Goal: Use online tool/utility: Utilize a website feature to perform a specific function

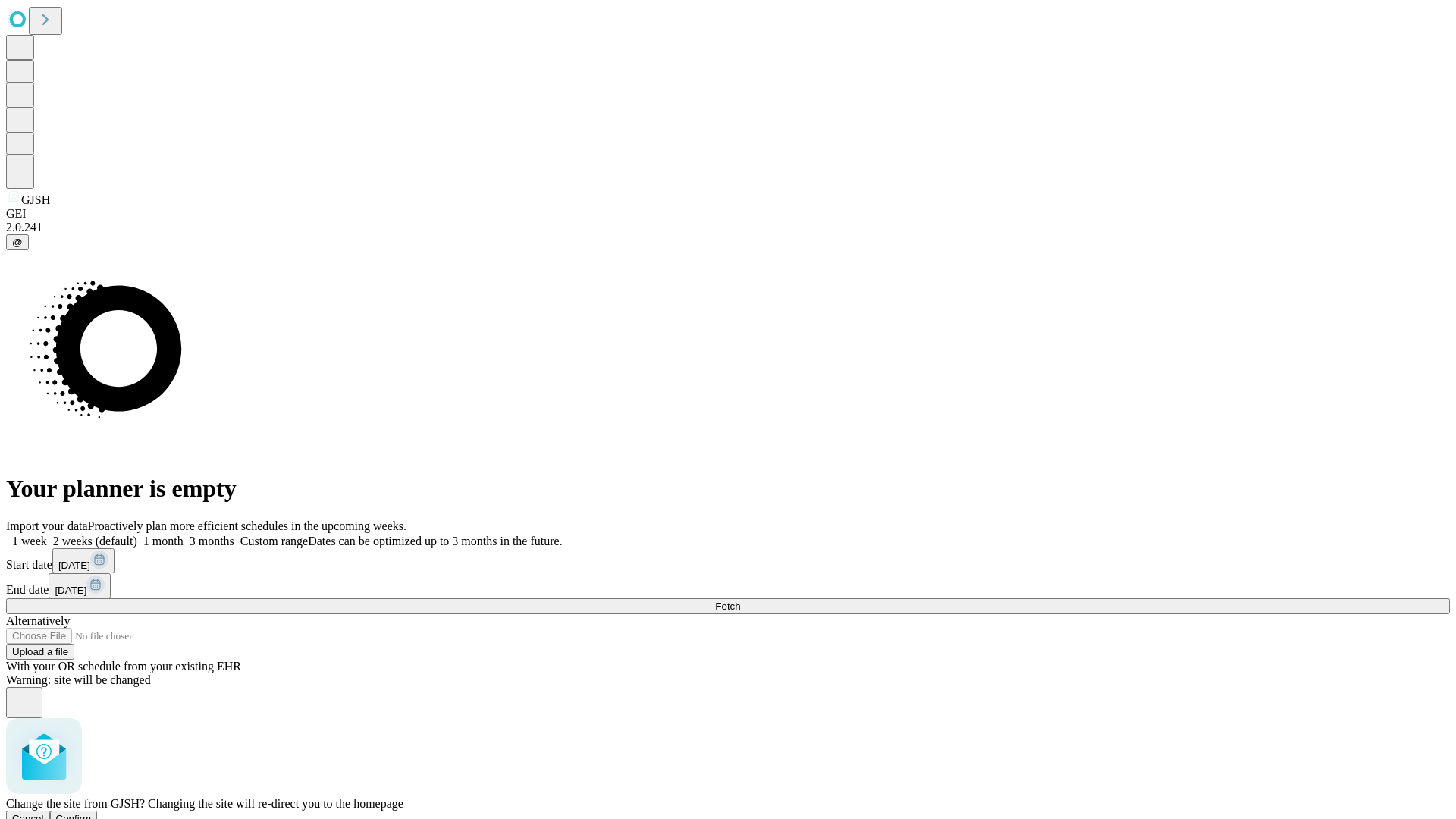
click at [91, 813] on span "Confirm" at bounding box center [73, 818] width 35 height 11
click at [137, 535] on label "2 weeks (default)" at bounding box center [92, 541] width 91 height 13
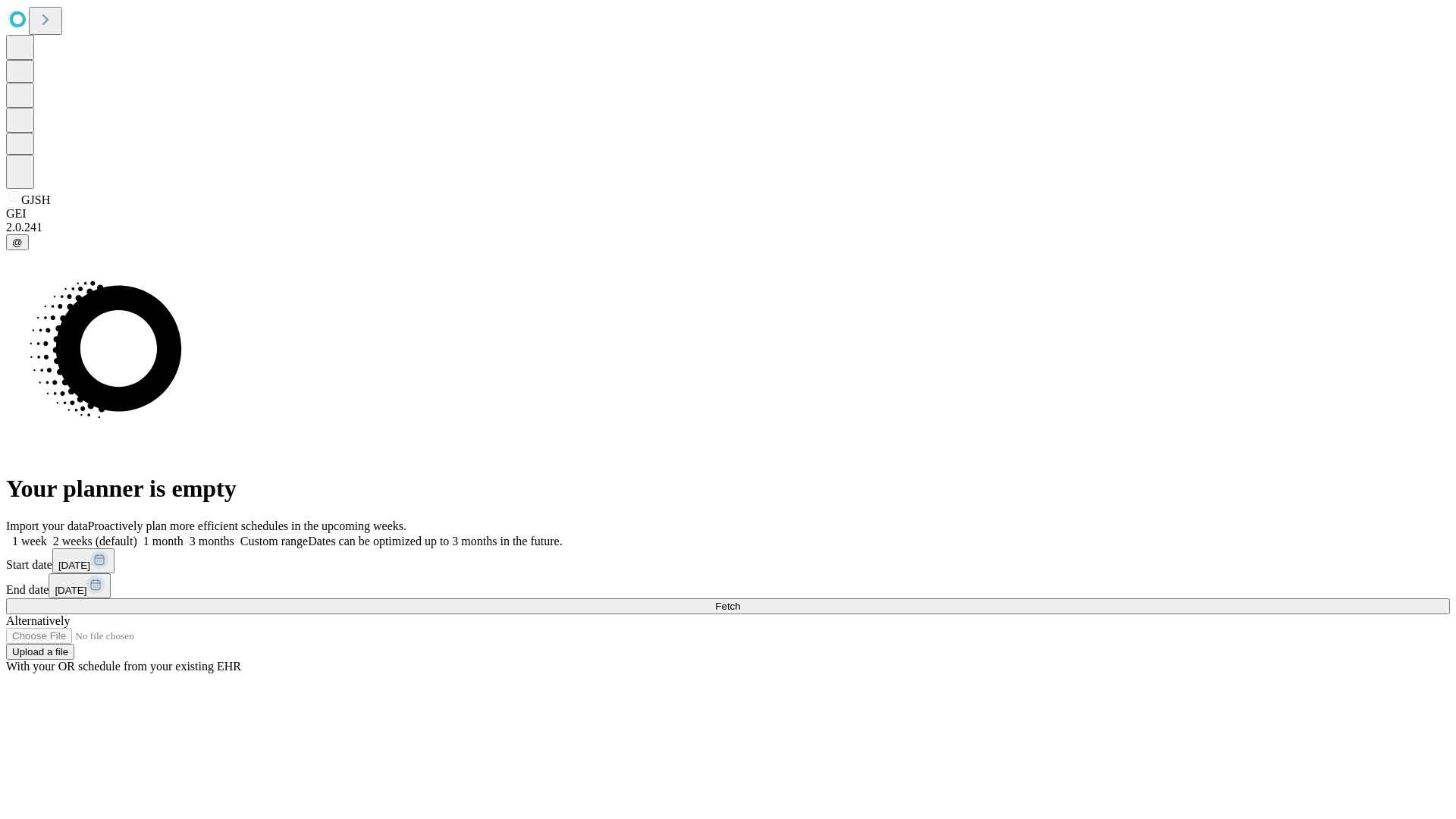
click at [740, 600] on span "Fetch" at bounding box center [727, 605] width 25 height 11
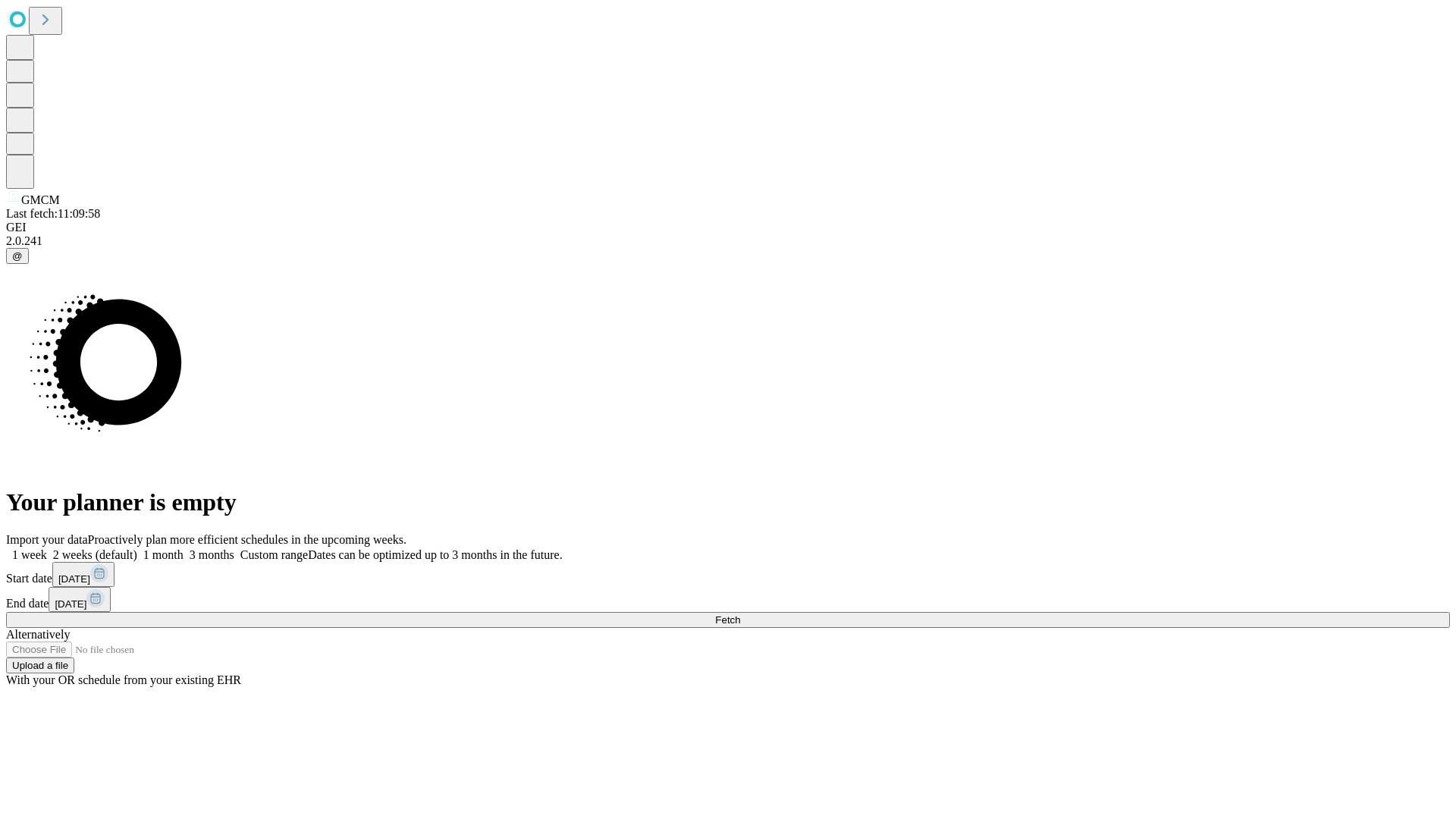
click at [137, 548] on label "2 weeks (default)" at bounding box center [92, 554] width 91 height 13
click at [740, 614] on span "Fetch" at bounding box center [727, 619] width 25 height 11
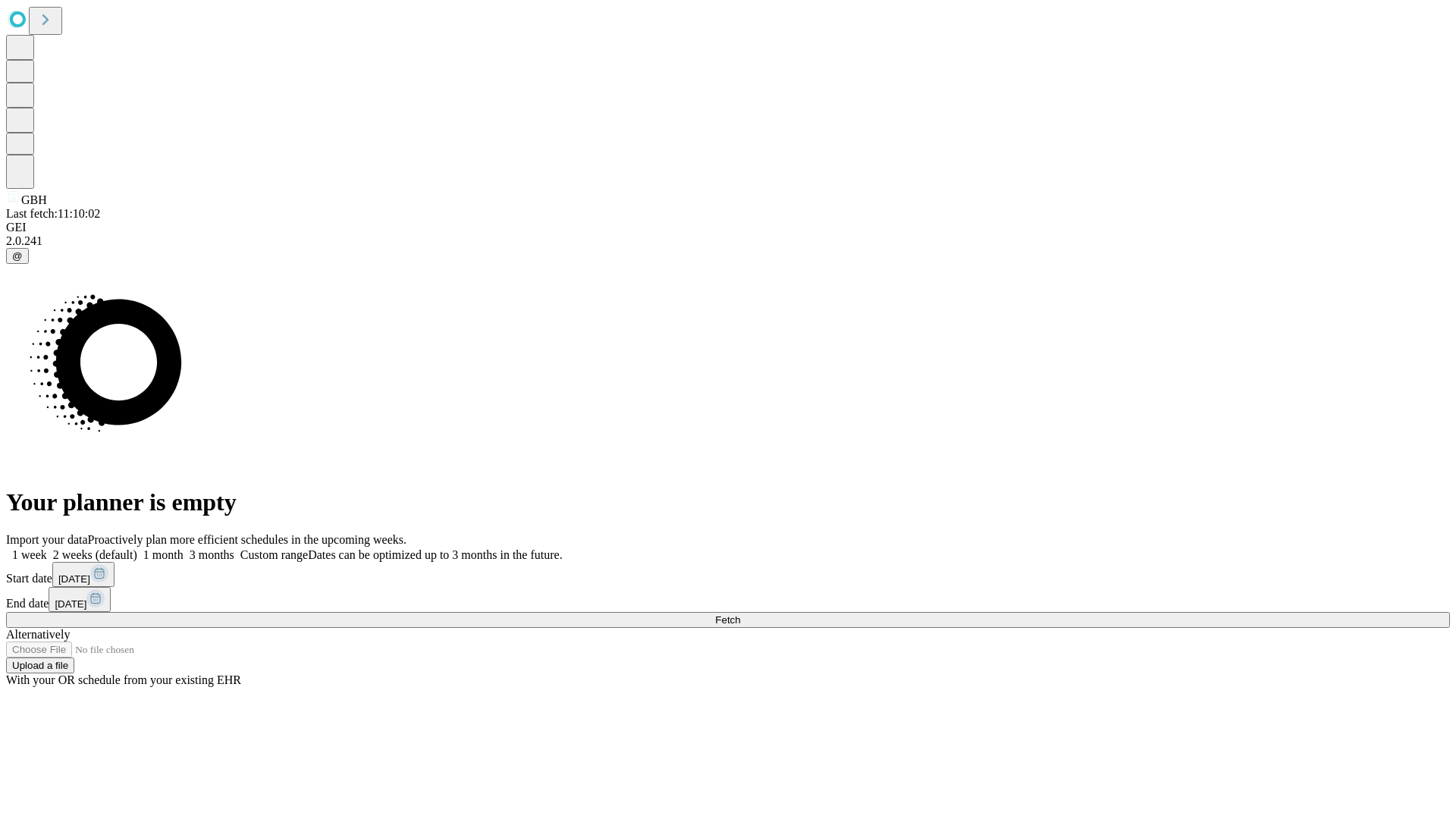
click at [137, 548] on label "2 weeks (default)" at bounding box center [92, 554] width 91 height 13
click at [740, 614] on span "Fetch" at bounding box center [727, 619] width 25 height 11
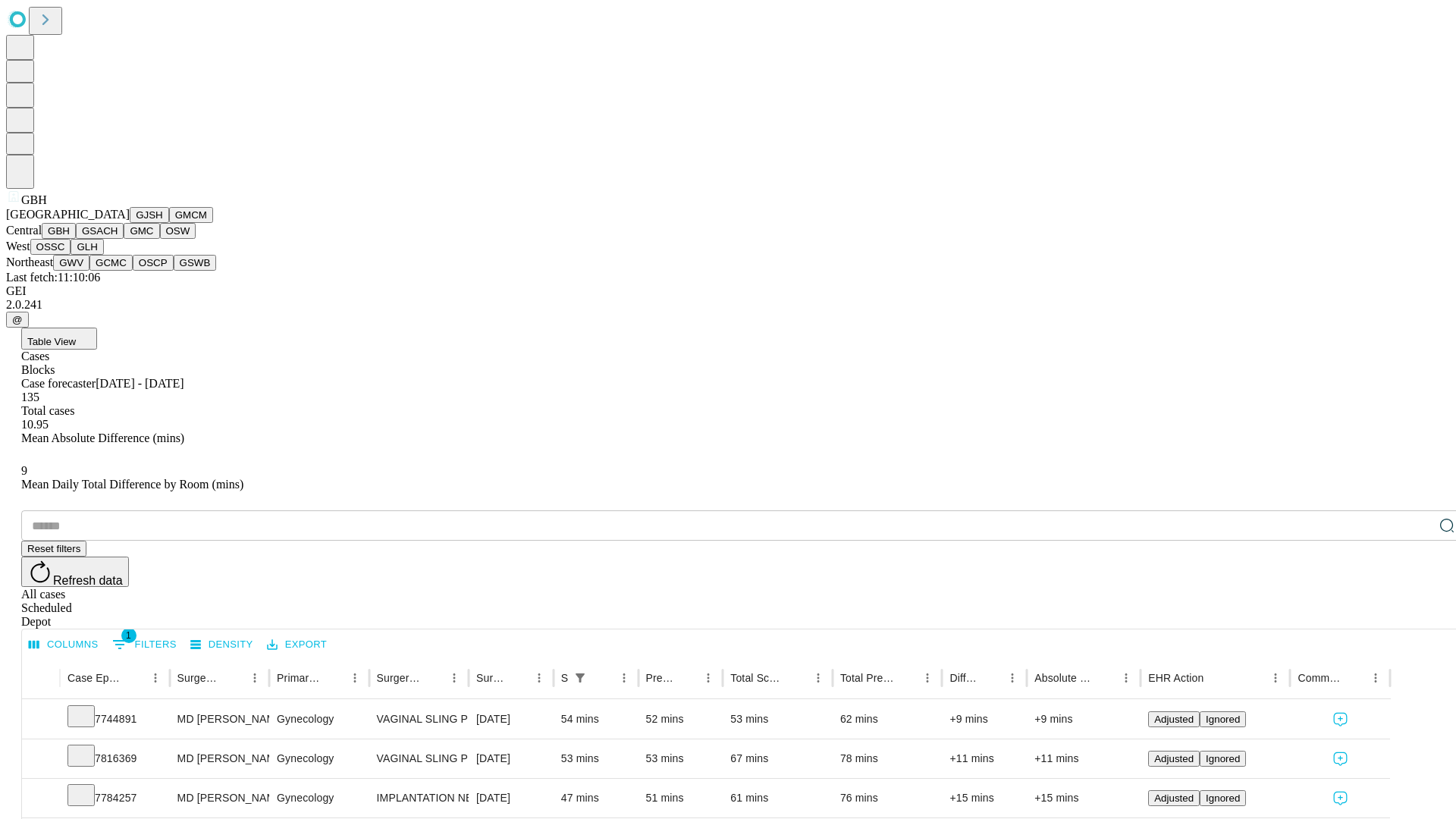
click at [117, 239] on button "GSACH" at bounding box center [99, 231] width 47 height 16
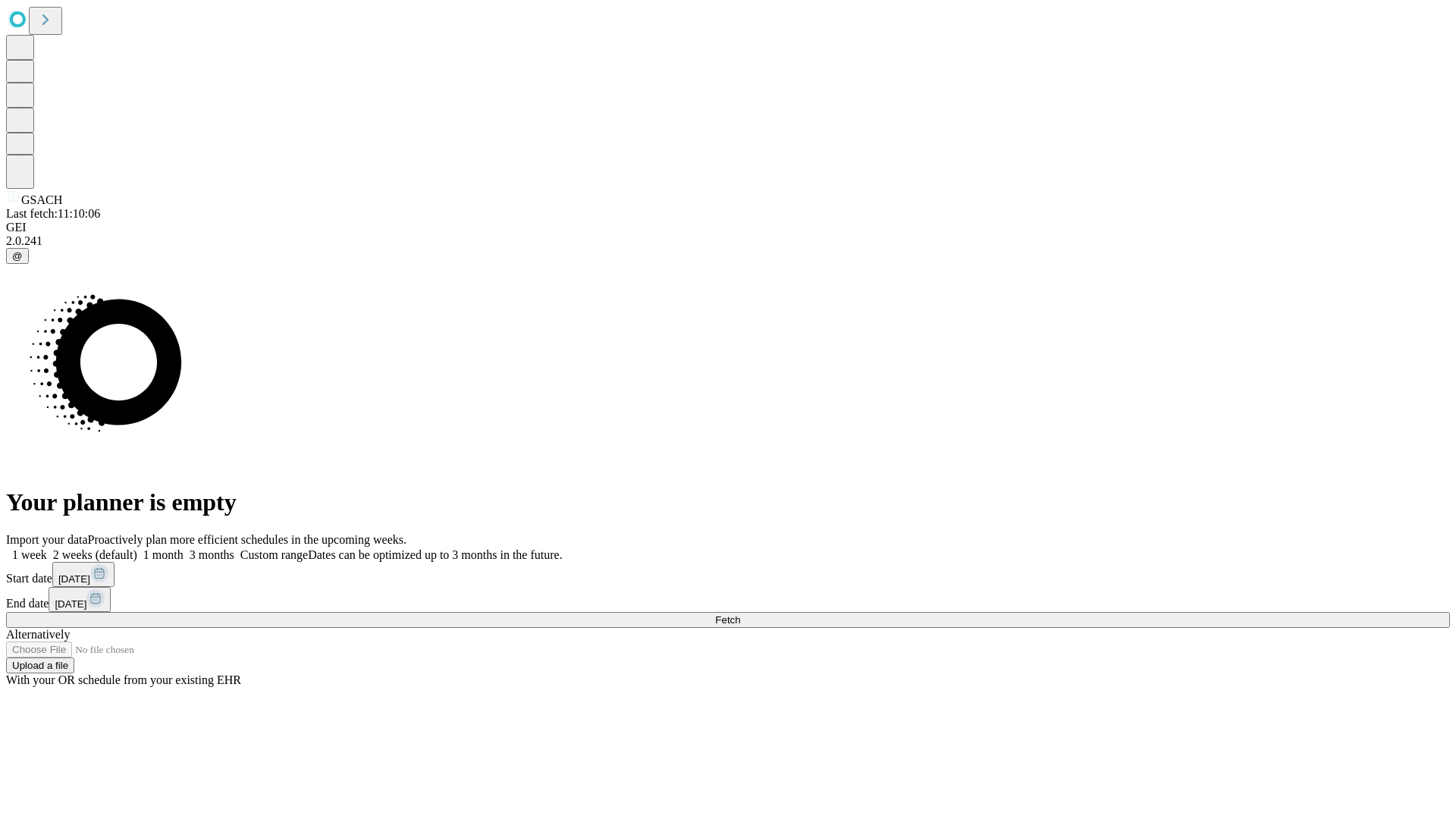
click at [137, 548] on label "2 weeks (default)" at bounding box center [92, 554] width 91 height 13
click at [740, 614] on span "Fetch" at bounding box center [727, 619] width 25 height 11
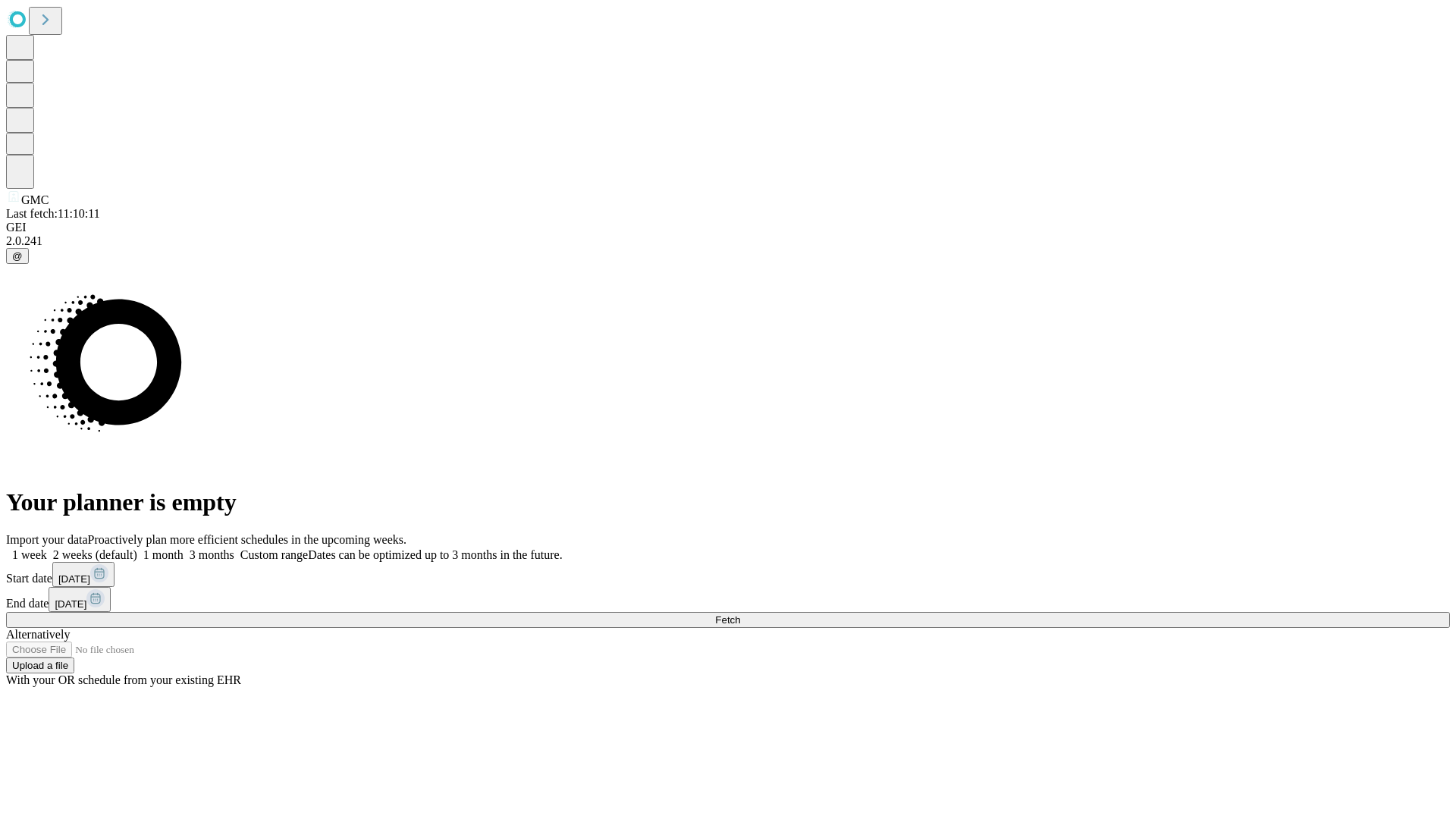
click at [137, 548] on label "2 weeks (default)" at bounding box center [92, 554] width 91 height 13
click at [740, 614] on span "Fetch" at bounding box center [727, 619] width 25 height 11
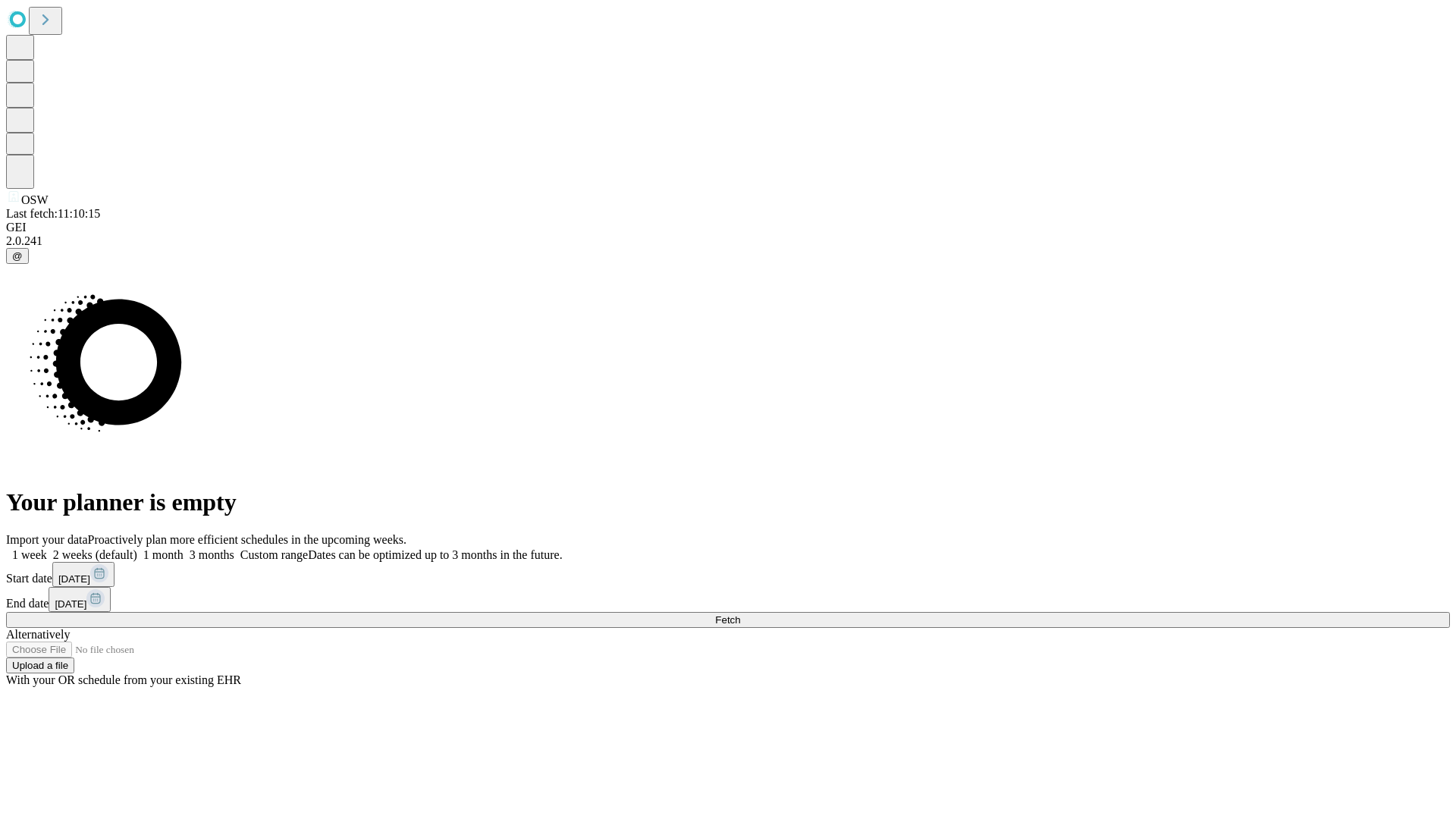
click at [137, 548] on label "2 weeks (default)" at bounding box center [92, 554] width 91 height 13
click at [740, 614] on span "Fetch" at bounding box center [727, 619] width 25 height 11
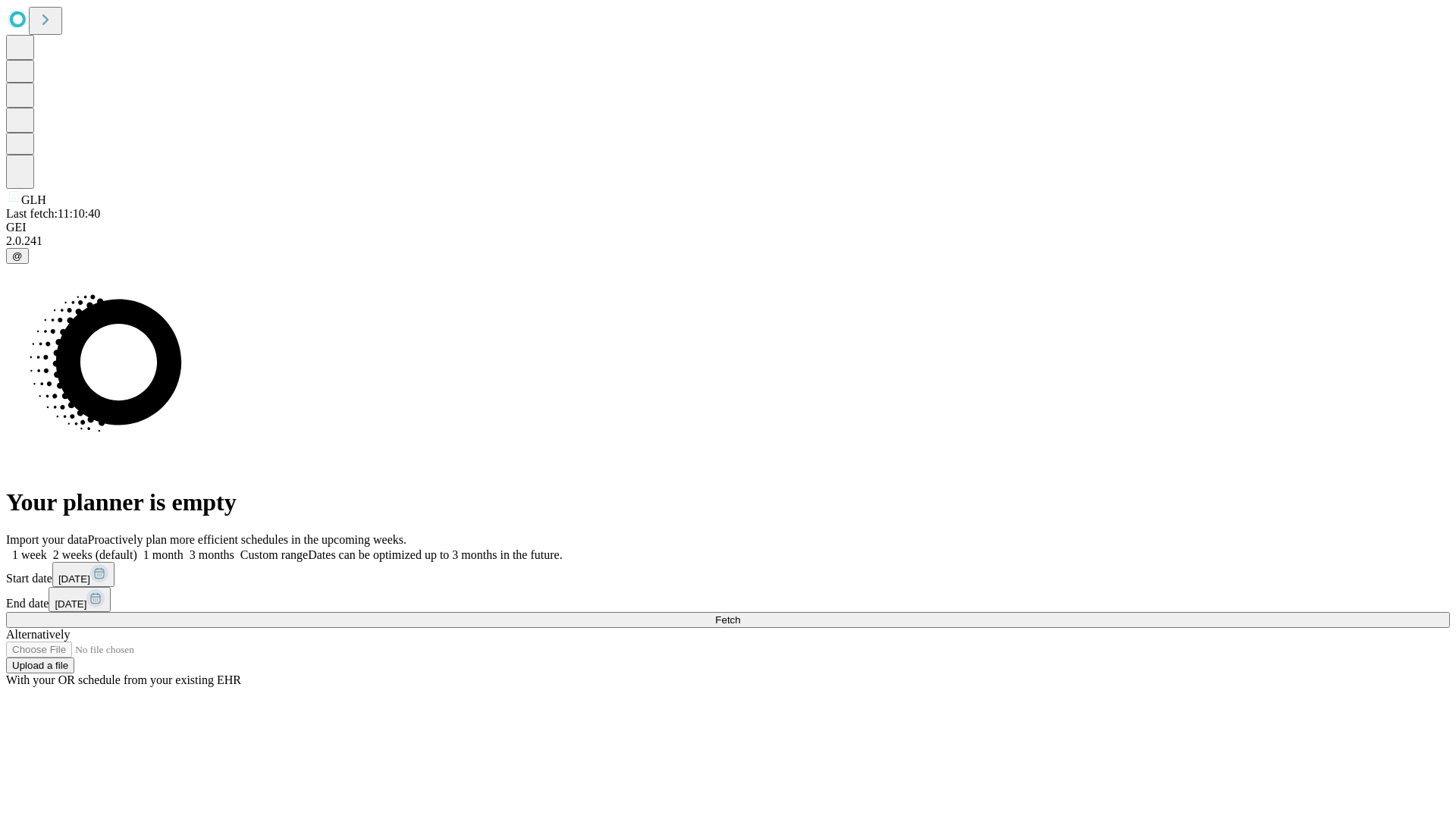
click at [137, 548] on label "2 weeks (default)" at bounding box center [92, 554] width 91 height 13
click at [740, 614] on span "Fetch" at bounding box center [727, 619] width 25 height 11
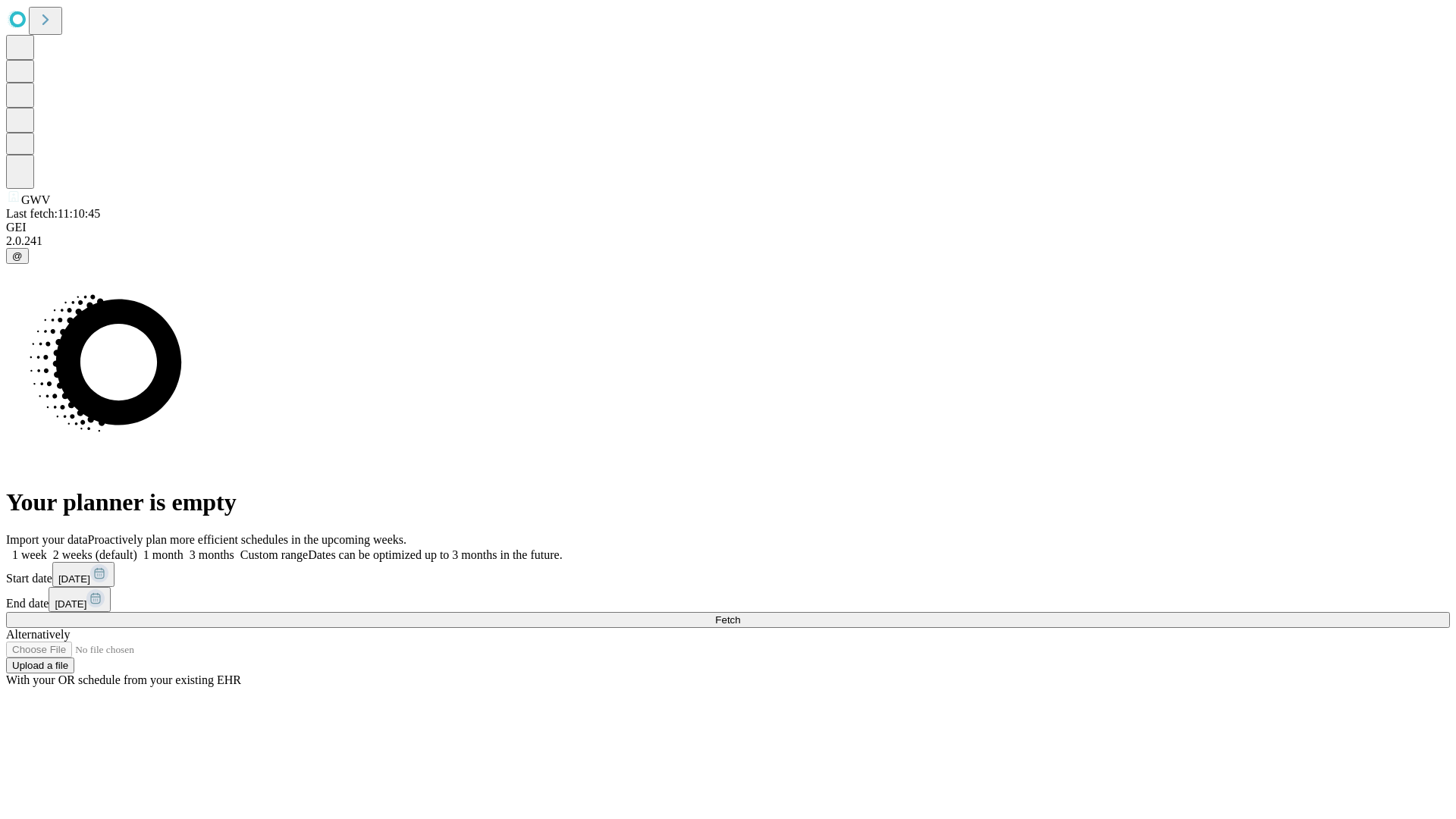
click at [137, 548] on label "2 weeks (default)" at bounding box center [92, 554] width 91 height 13
click at [740, 614] on span "Fetch" at bounding box center [727, 619] width 25 height 11
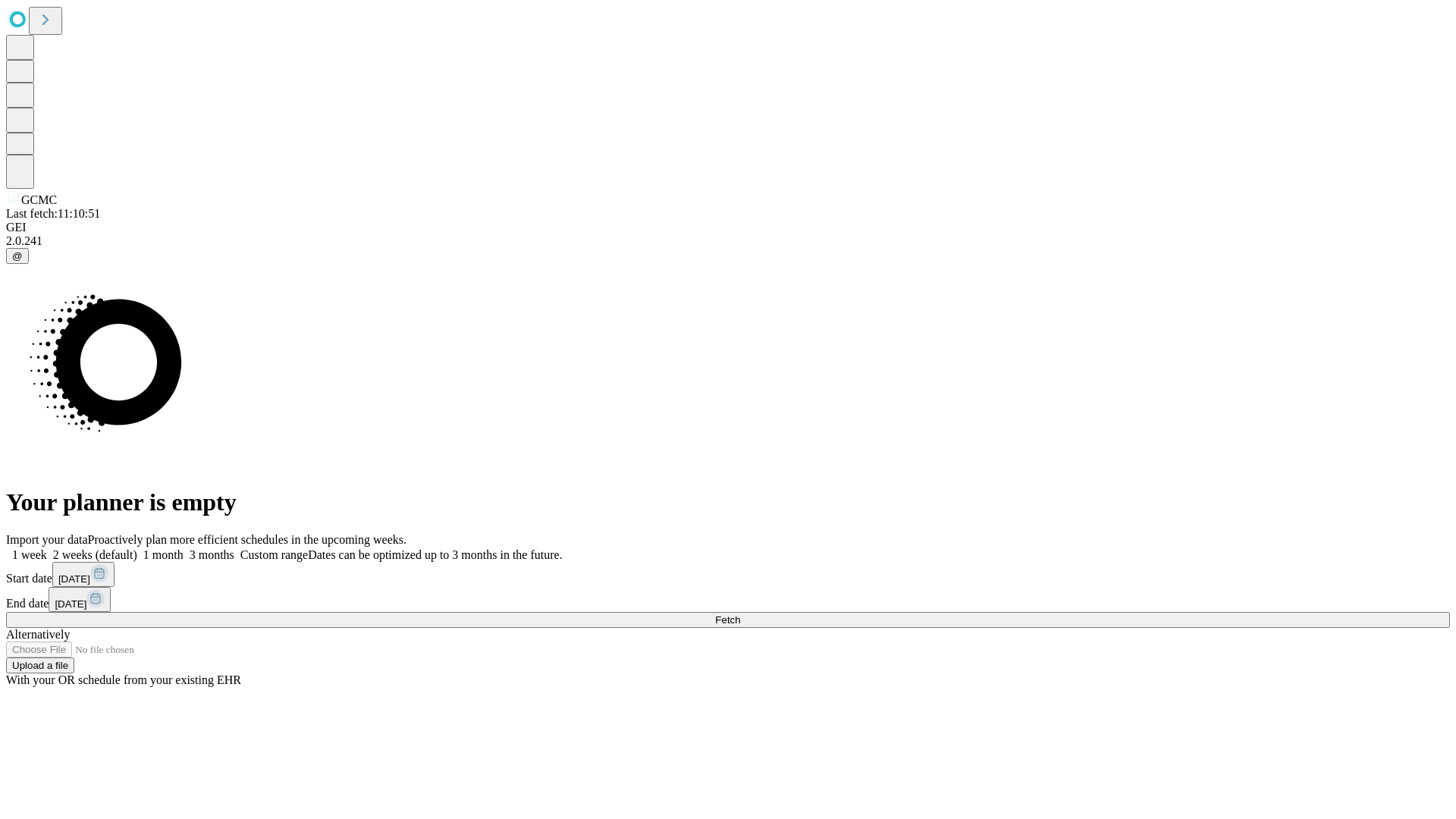
click at [137, 548] on label "2 weeks (default)" at bounding box center [92, 554] width 91 height 13
click at [740, 614] on span "Fetch" at bounding box center [727, 619] width 25 height 11
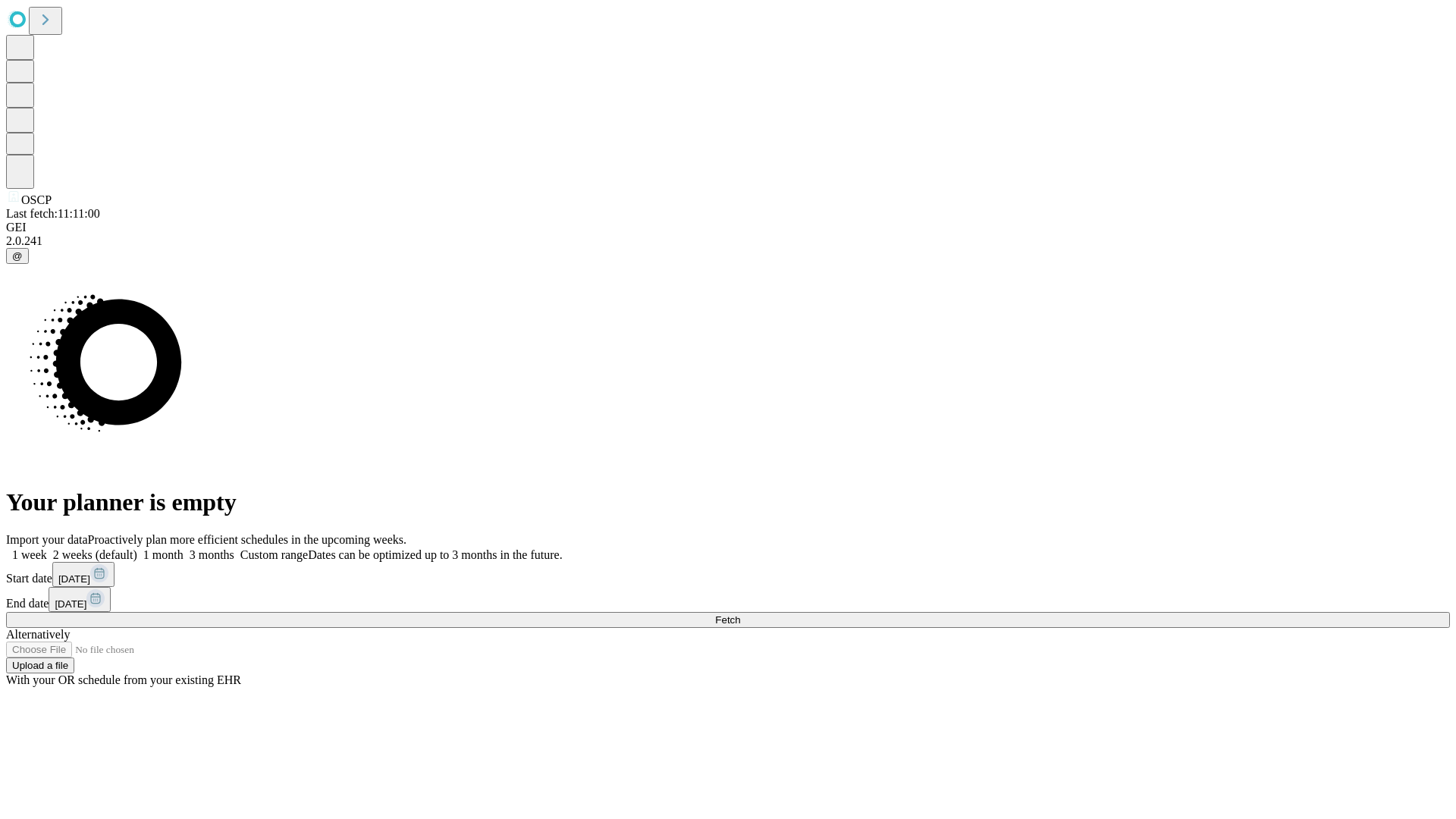
click at [137, 548] on label "2 weeks (default)" at bounding box center [92, 554] width 91 height 13
click at [740, 614] on span "Fetch" at bounding box center [727, 619] width 25 height 11
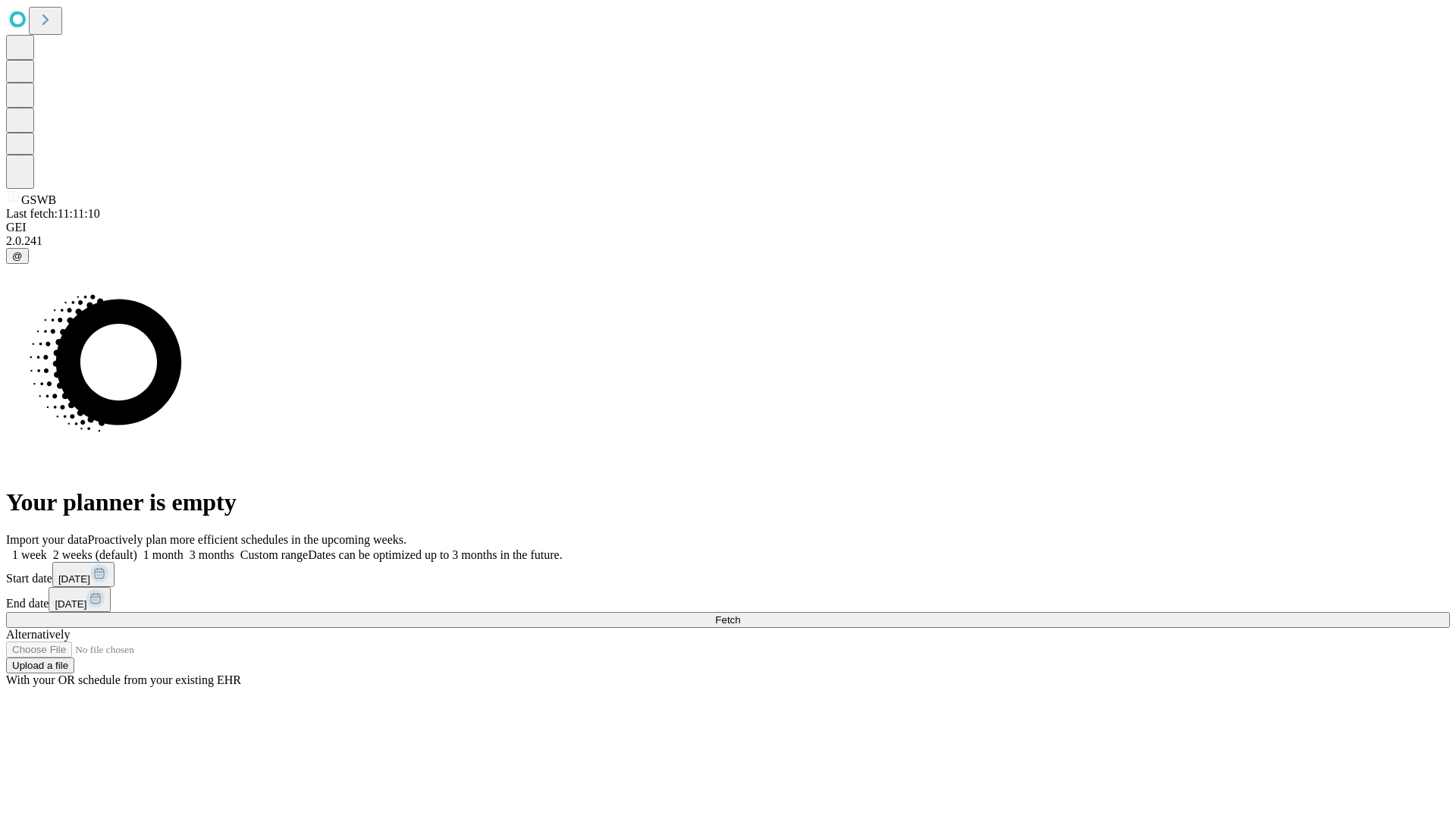
click at [137, 548] on label "2 weeks (default)" at bounding box center [92, 554] width 91 height 13
click at [740, 614] on span "Fetch" at bounding box center [727, 619] width 25 height 11
